Goal: Task Accomplishment & Management: Use online tool/utility

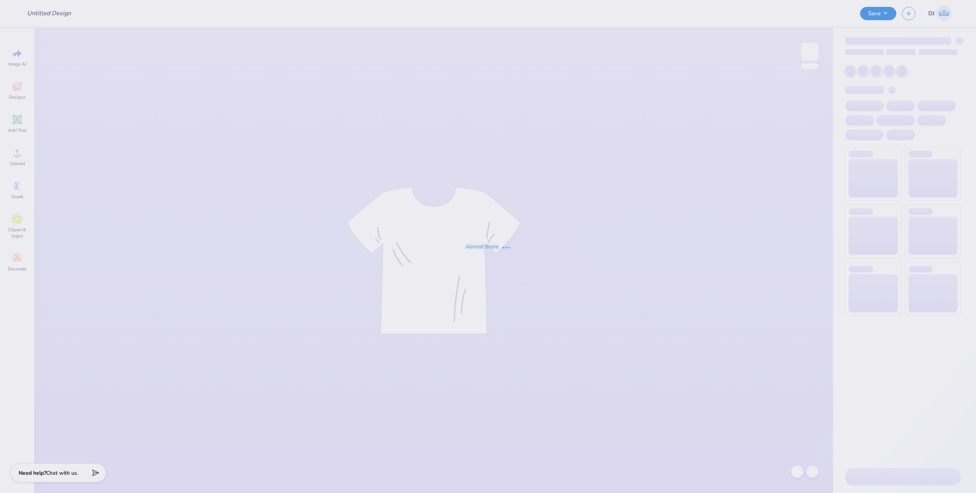
type input "[PERSON_NAME] : [GEOGRAPHIC_DATA]"
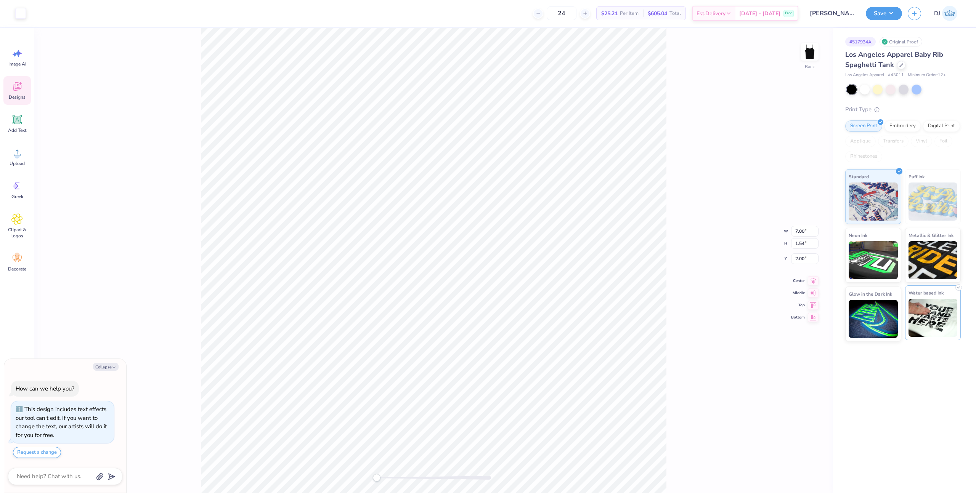
click at [922, 302] on img at bounding box center [933, 318] width 49 height 38
click at [885, 12] on button "Save" at bounding box center [884, 12] width 36 height 13
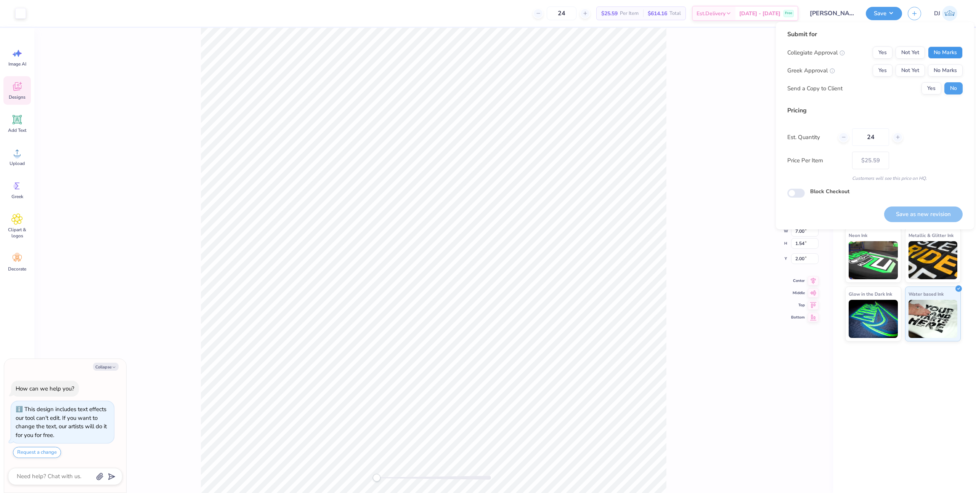
click at [936, 53] on button "No Marks" at bounding box center [945, 53] width 35 height 12
click at [935, 71] on button "No Marks" at bounding box center [945, 70] width 35 height 12
click at [938, 225] on div "Submit for Collegiate Approval Yes Not Yet No Marks Greek Approval Yes Not Yet …" at bounding box center [875, 125] width 198 height 207
click at [938, 218] on button "Save as new revision" at bounding box center [923, 215] width 79 height 16
type textarea "x"
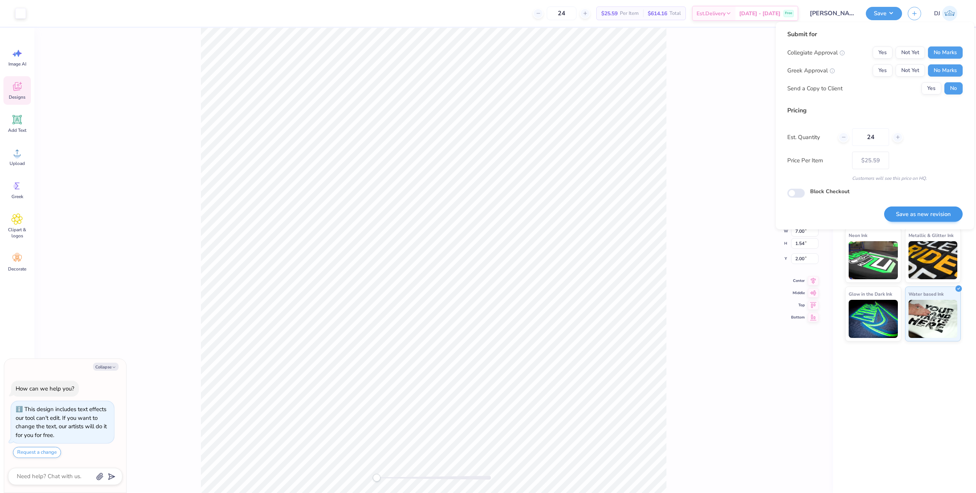
type input "– –"
type textarea "x"
type input "$25.59"
type textarea "x"
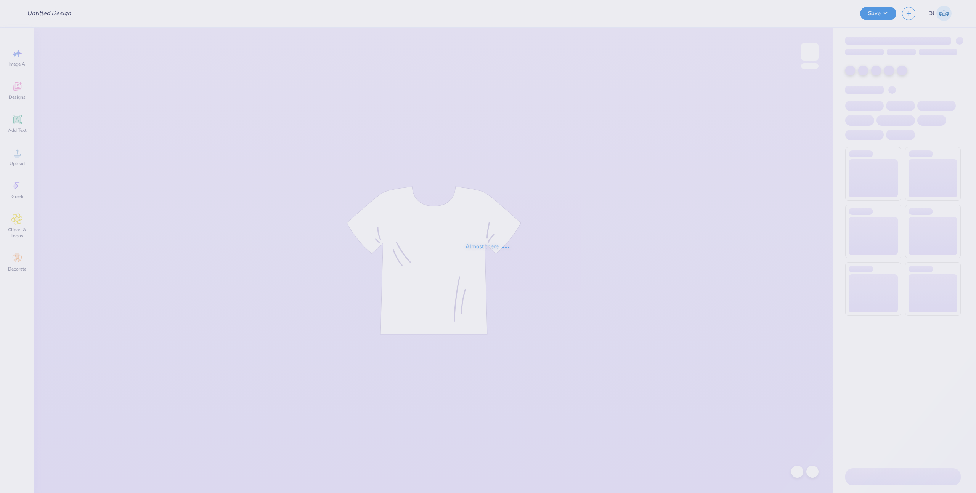
type input "grey sweat shorts"
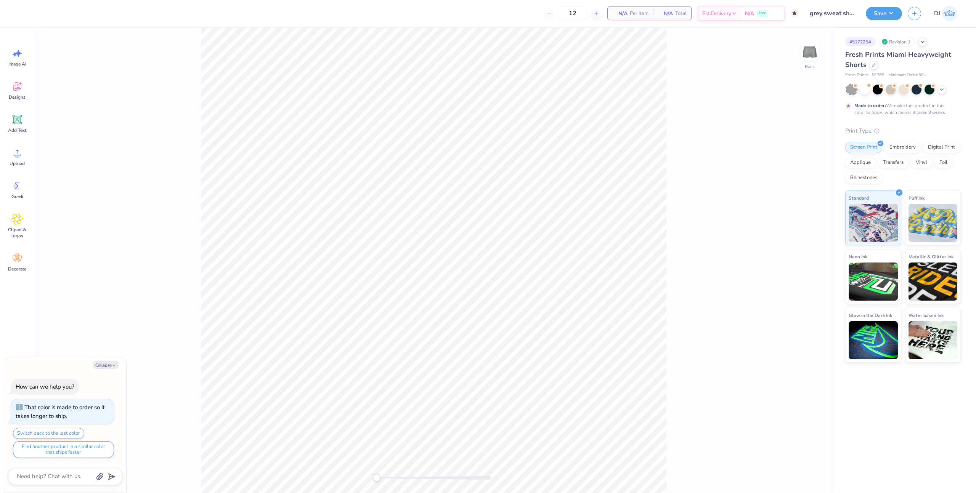
type textarea "x"
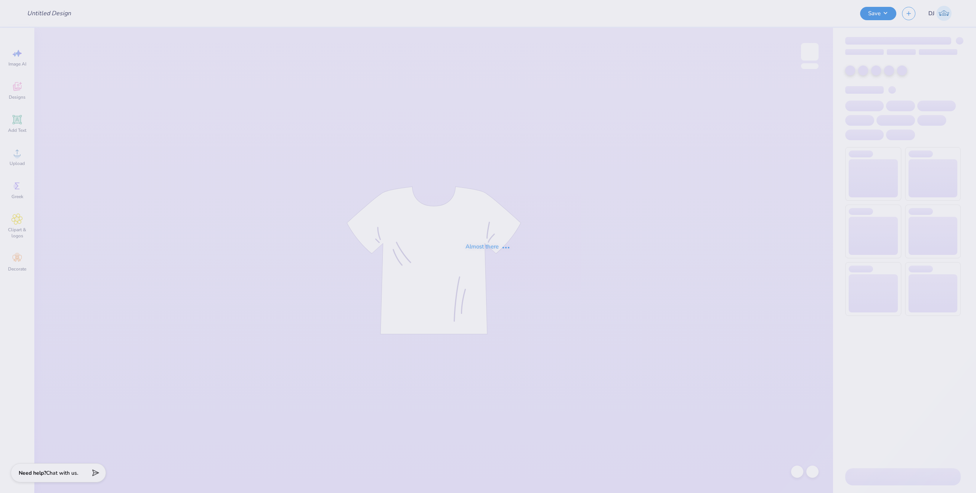
type input "[PERSON_NAME] : [GEOGRAPHIC_DATA]"
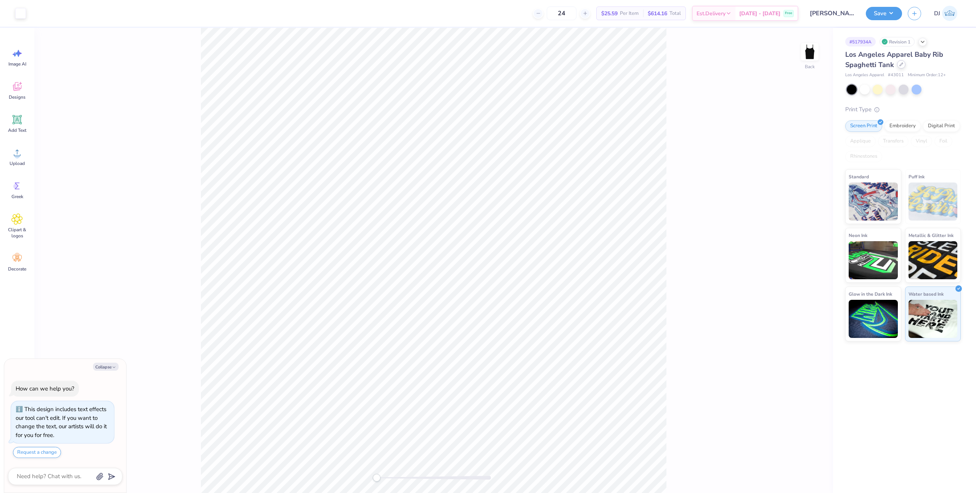
click at [899, 67] on div at bounding box center [901, 64] width 8 height 8
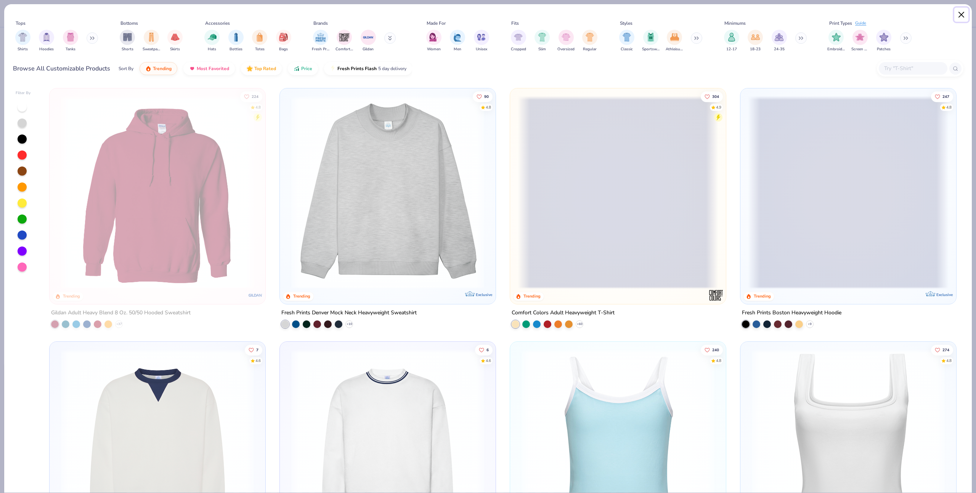
click at [962, 16] on button "Close" at bounding box center [961, 15] width 14 height 14
type textarea "x"
